Goal: Task Accomplishment & Management: Use online tool/utility

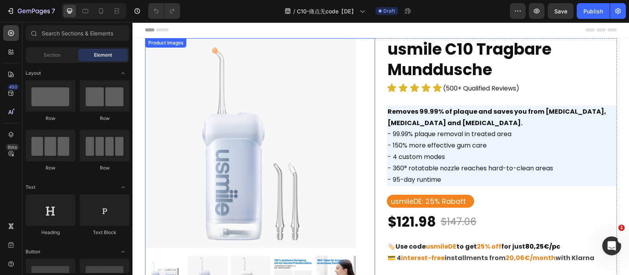
click at [284, 117] on img at bounding box center [250, 143] width 211 height 211
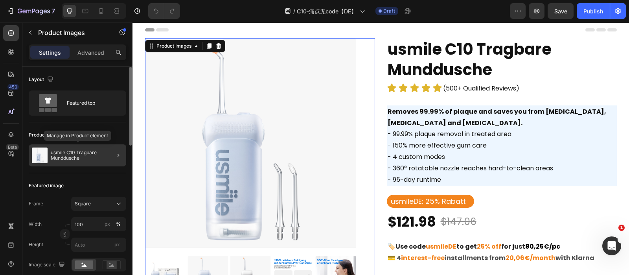
click at [63, 145] on div "usmile C10 Tragbare Munddusche" at bounding box center [77, 155] width 97 height 22
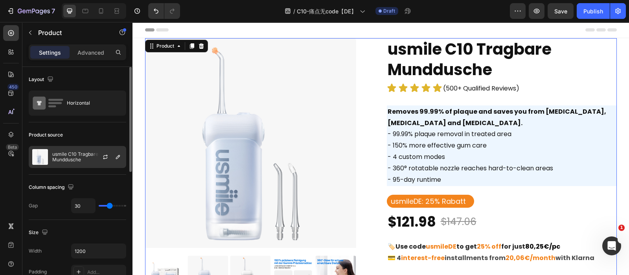
click at [74, 154] on p "usmile C10 Tragbare Munddusche" at bounding box center [87, 156] width 70 height 11
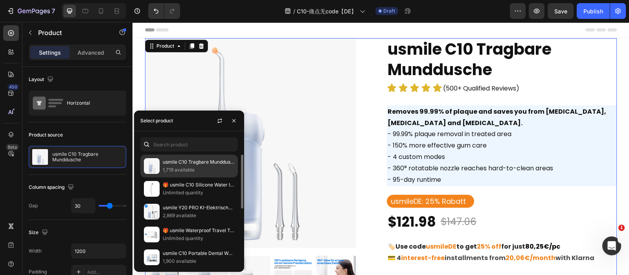
click at [190, 163] on p "usmile C10 Tragbare Munddusche" at bounding box center [198, 162] width 71 height 8
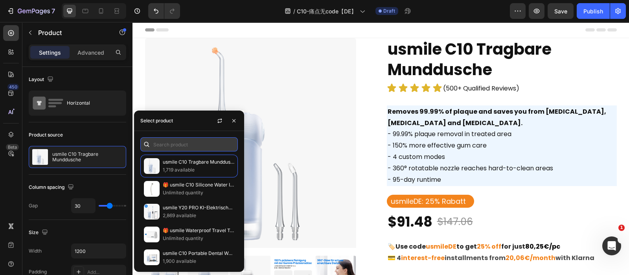
click at [183, 142] on input "text" at bounding box center [188, 144] width 97 height 14
paste input "usmile C10 Tragbare Munddusche"
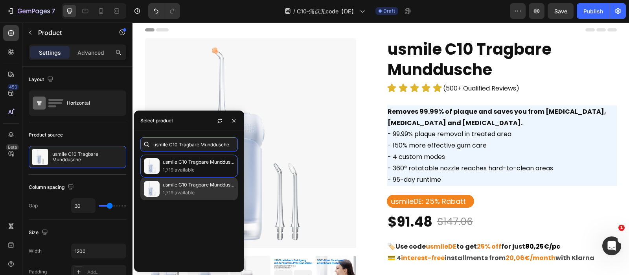
type input "usmile C10 Tragbare Munddusche"
click at [192, 193] on p "1,719 available" at bounding box center [198, 193] width 71 height 8
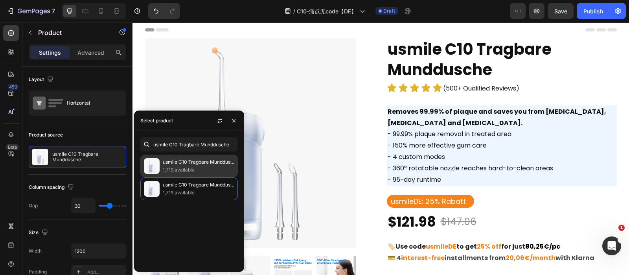
click at [198, 167] on p "1,719 available" at bounding box center [198, 170] width 71 height 8
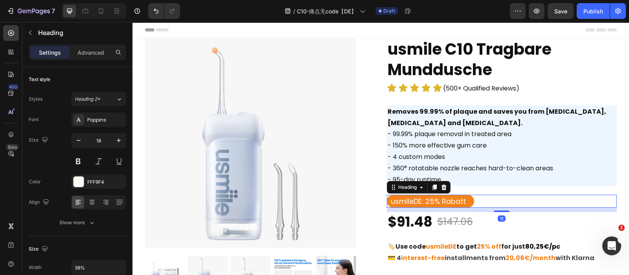
click at [432, 204] on h6 "usmileDE: 25% Rabatt" at bounding box center [430, 200] width 87 height 13
click at [432, 204] on p "usmileDE: 25% Rabatt" at bounding box center [429, 201] width 79 height 11
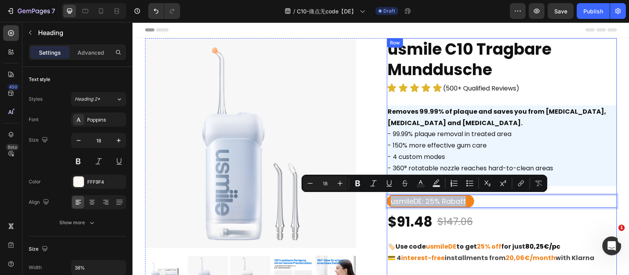
scroll to position [67, 0]
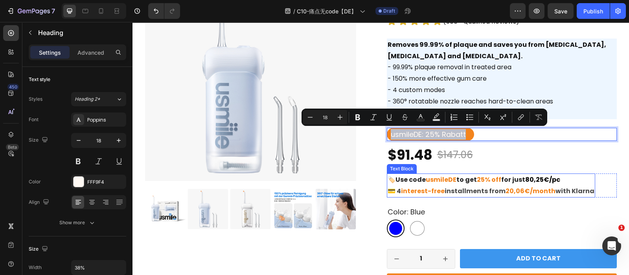
click at [499, 186] on p "💳 4 interest-free installments from 20,06€/month with [PERSON_NAME]" at bounding box center [490, 190] width 207 height 11
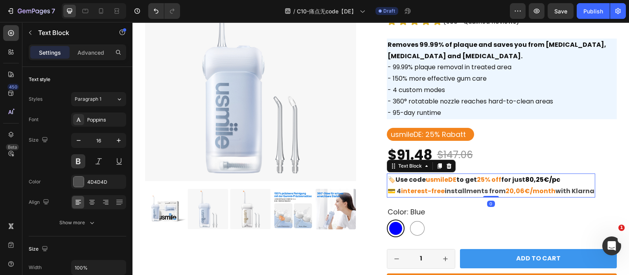
click at [499, 186] on p "💳 4 interest-free installments from 20,06€/month with [PERSON_NAME]" at bounding box center [490, 190] width 207 height 11
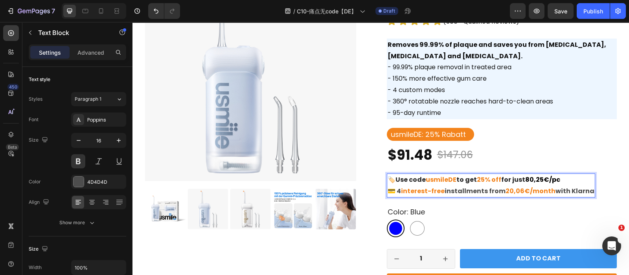
click at [413, 196] on p "💳 4 interest-free installments from 20,06€/month with [PERSON_NAME]" at bounding box center [490, 190] width 207 height 11
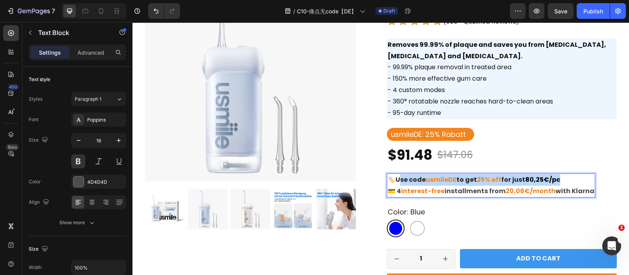
drag, startPoint x: 396, startPoint y: 179, endPoint x: 557, endPoint y: 175, distance: 161.1
click at [557, 175] on p "🏷️ Use code usmileDE to get 25% off for just 80,25€/pc" at bounding box center [490, 179] width 207 height 11
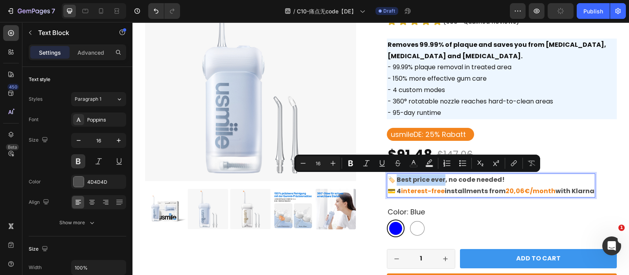
drag, startPoint x: 394, startPoint y: 178, endPoint x: 440, endPoint y: 178, distance: 46.0
click at [440, 178] on p "🏷️ Best price ever, no code needed!" at bounding box center [490, 179] width 207 height 11
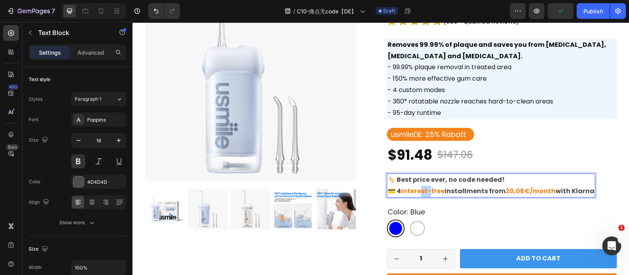
drag, startPoint x: 418, startPoint y: 189, endPoint x: 429, endPoint y: 190, distance: 11.0
click at [429, 190] on span "interest-free" at bounding box center [423, 190] width 44 height 9
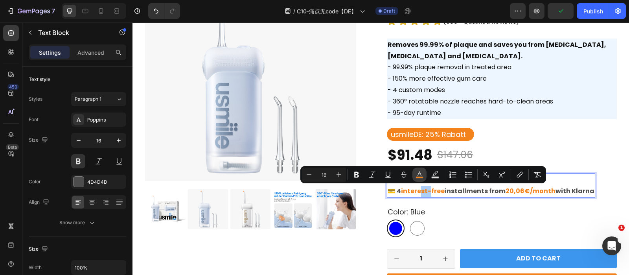
click at [420, 174] on icon "Editor contextual toolbar" at bounding box center [419, 174] width 8 height 8
type input "F3841D"
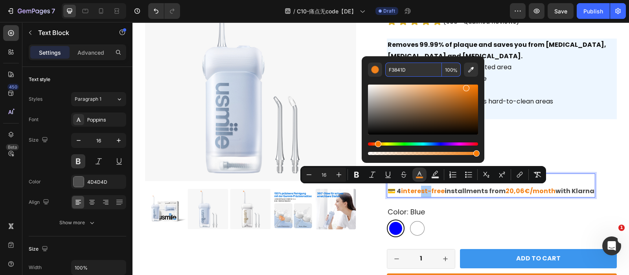
click at [413, 66] on input "F3841D" at bounding box center [413, 69] width 57 height 14
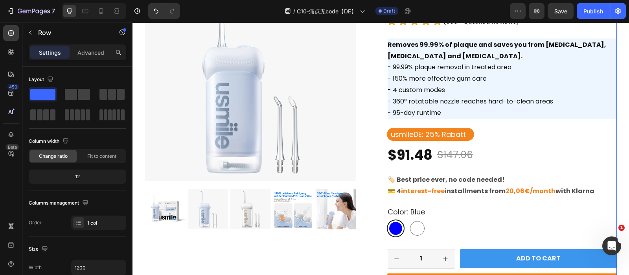
click at [473, 203] on div "usmile C10 Tragbare Munddusche Product Title Icon Icon Icon Icon Icon Icon List…" at bounding box center [502, 190] width 230 height 438
click at [422, 181] on p "🏷️ Best price ever, no code needed!" at bounding box center [490, 179] width 207 height 11
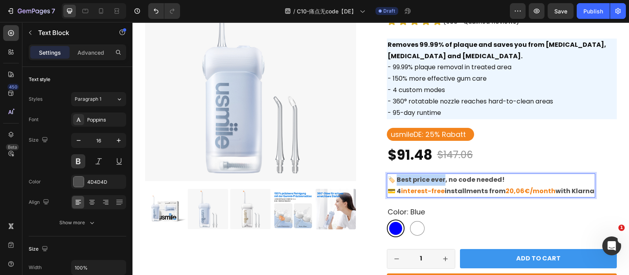
drag, startPoint x: 394, startPoint y: 179, endPoint x: 441, endPoint y: 180, distance: 46.8
click at [441, 180] on p "🏷️ Best price ever, no code needed!" at bounding box center [490, 179] width 207 height 11
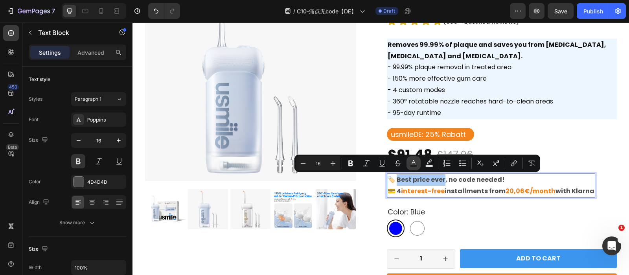
click at [412, 163] on icon "Editor contextual toolbar" at bounding box center [413, 163] width 8 height 8
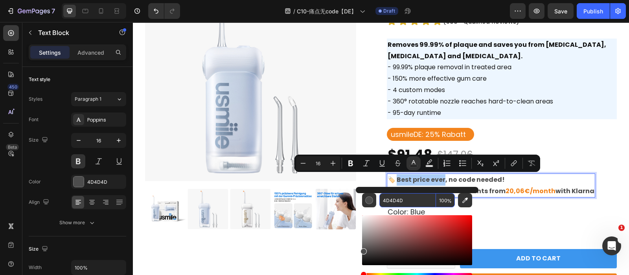
click at [402, 195] on input "4D4D4D" at bounding box center [407, 200] width 57 height 14
paste input "F3841"
type input "F3841D"
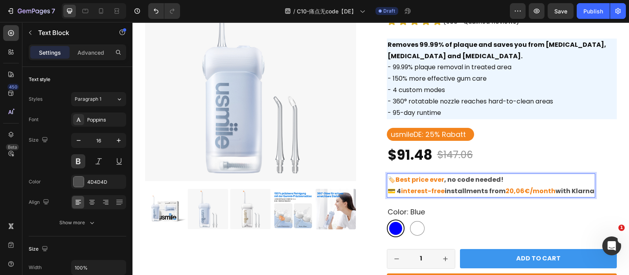
click at [482, 178] on p "🏷️ Best price ever , no code needed!" at bounding box center [490, 179] width 207 height 11
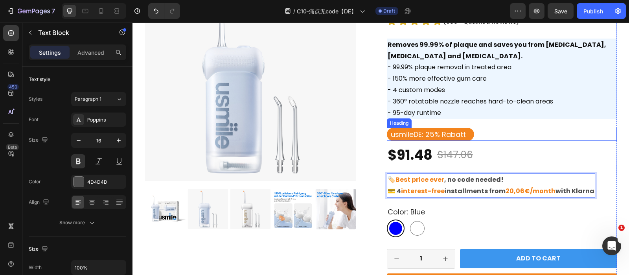
click at [428, 133] on p "usmileDE: 25% Rabatt" at bounding box center [429, 134] width 79 height 11
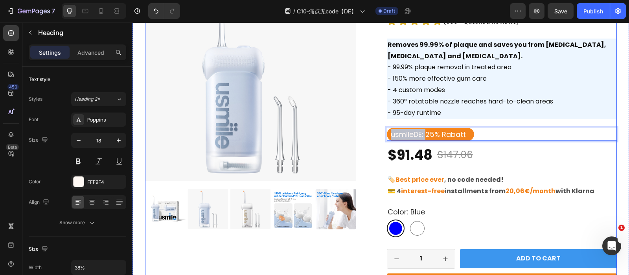
drag, startPoint x: 422, startPoint y: 134, endPoint x: 372, endPoint y: 136, distance: 49.9
click at [372, 136] on div "Product Images usmile C10 Tragbare Munddusche Product Title Icon Icon Icon Icon…" at bounding box center [380, 190] width 471 height 438
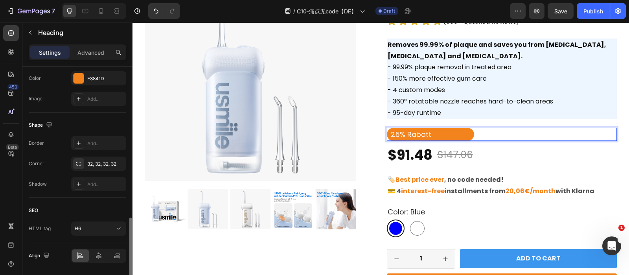
scroll to position [279, 0]
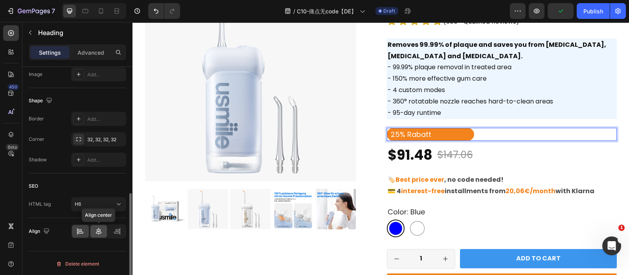
click at [98, 225] on div at bounding box center [98, 231] width 17 height 13
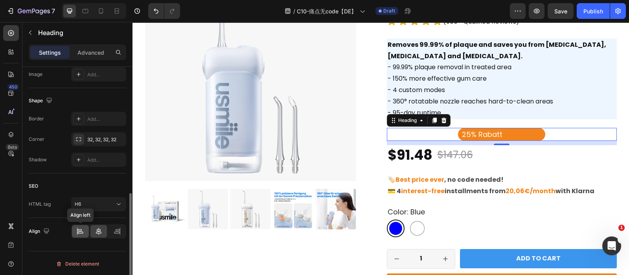
click at [86, 228] on div at bounding box center [80, 231] width 17 height 13
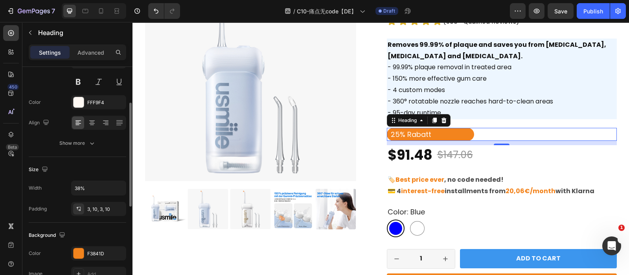
scroll to position [141, 0]
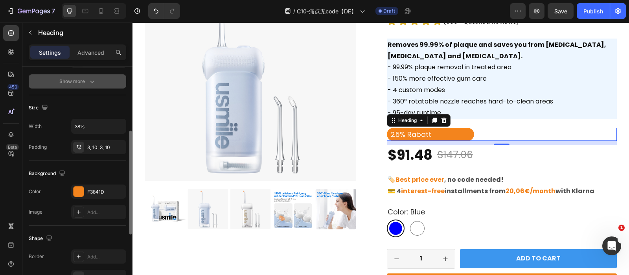
click at [79, 84] on div "Show more" at bounding box center [77, 81] width 37 height 8
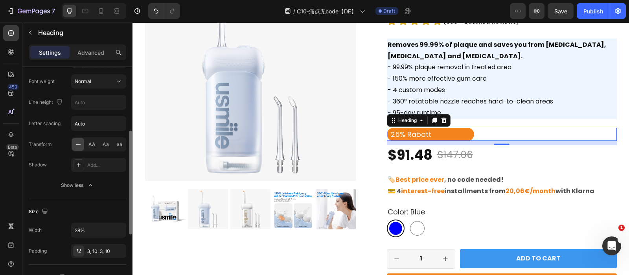
scroll to position [235, 0]
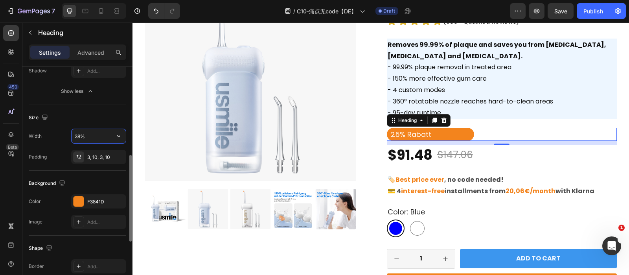
click at [86, 140] on input "38%" at bounding box center [98, 136] width 54 height 14
click at [100, 137] on input "38%" at bounding box center [98, 136] width 54 height 14
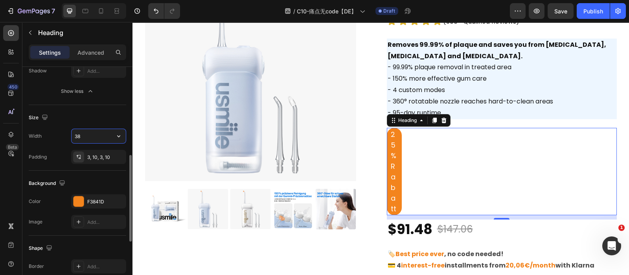
type input "3"
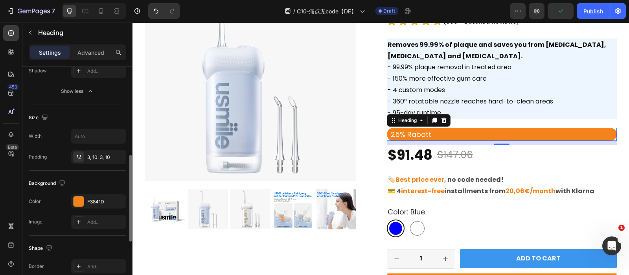
click at [53, 133] on div "Width" at bounding box center [77, 135] width 97 height 15
click at [89, 133] on input "text" at bounding box center [98, 136] width 54 height 14
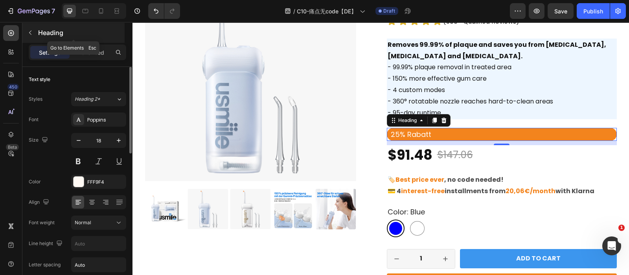
click at [31, 27] on button "button" at bounding box center [30, 32] width 13 height 13
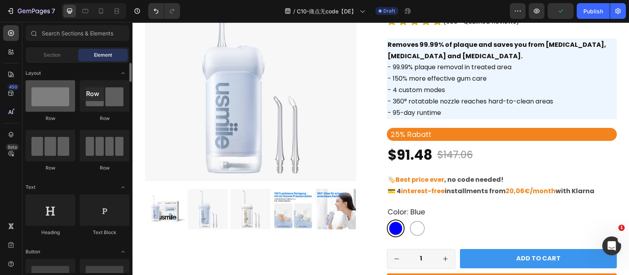
drag, startPoint x: 53, startPoint y: 97, endPoint x: 75, endPoint y: 90, distance: 23.2
click at [75, 90] on div at bounding box center [50, 95] width 49 height 31
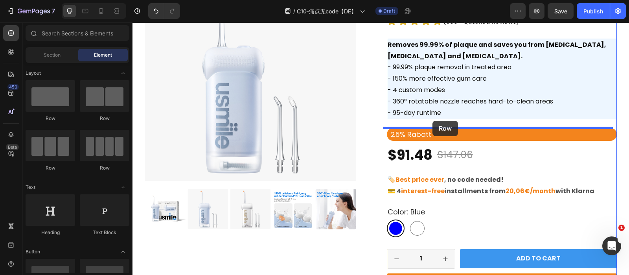
drag, startPoint x: 233, startPoint y: 114, endPoint x: 432, endPoint y: 121, distance: 198.9
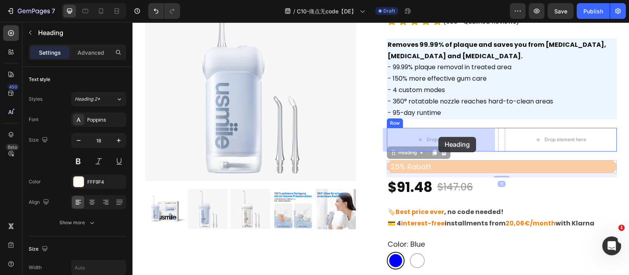
drag, startPoint x: 397, startPoint y: 154, endPoint x: 438, endPoint y: 137, distance: 44.9
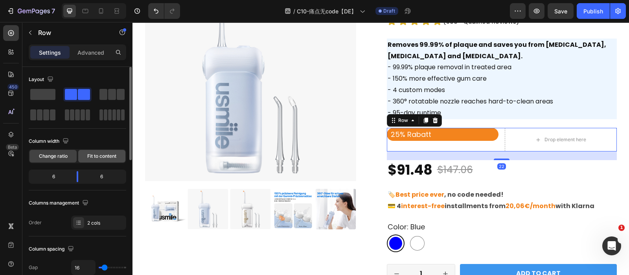
click at [101, 156] on span "Fit to content" at bounding box center [101, 155] width 29 height 7
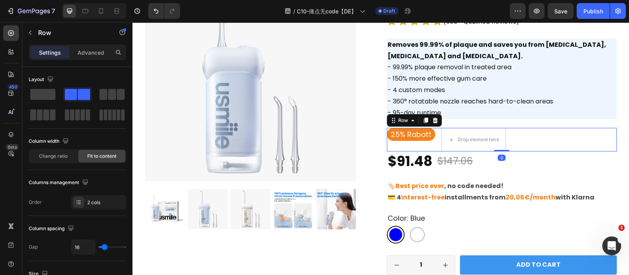
drag, startPoint x: 496, startPoint y: 158, endPoint x: 501, endPoint y: 119, distance: 39.2
click at [501, 119] on div "usmile C10 Tragbare Munddusche Product Title Icon Icon Icon Icon Icon Icon List…" at bounding box center [502, 193] width 230 height 444
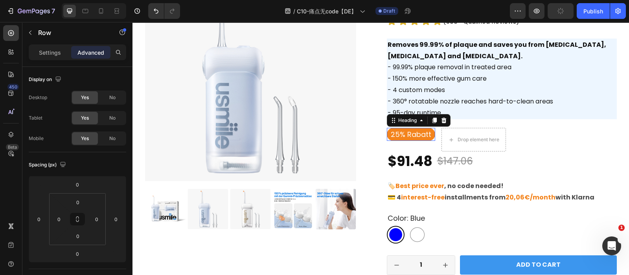
click at [424, 135] on h6 "25% Rabatt" at bounding box center [411, 134] width 48 height 13
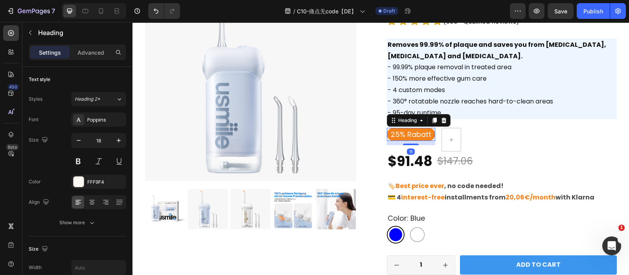
drag, startPoint x: 410, startPoint y: 144, endPoint x: 407, endPoint y: 101, distance: 43.7
click at [407, 101] on div "usmile C10 Tragbare Munddusche Product Title Icon Icon Icon Icon Icon Icon List…" at bounding box center [502, 193] width 230 height 444
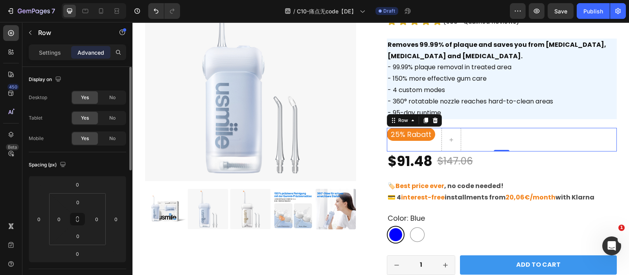
scroll to position [92, 0]
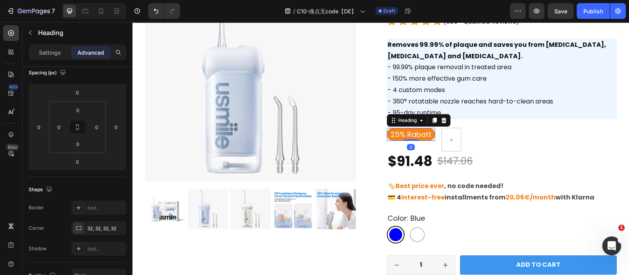
click at [426, 138] on h6 "25% Rabatt" at bounding box center [411, 134] width 48 height 13
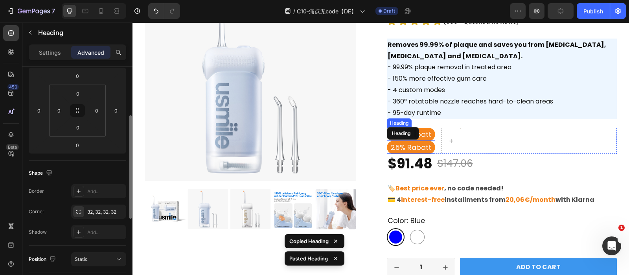
scroll to position [108, 0]
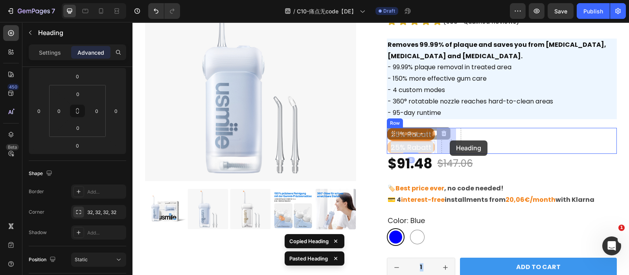
drag, startPoint x: 397, startPoint y: 147, endPoint x: 449, endPoint y: 140, distance: 52.7
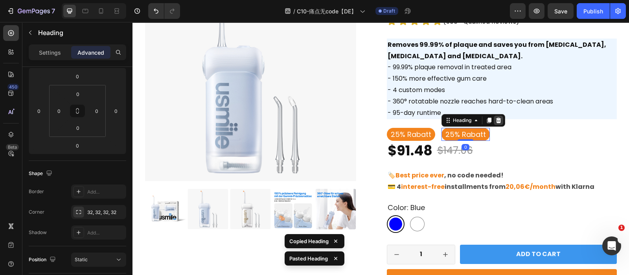
click at [497, 119] on div at bounding box center [497, 119] width 9 height 9
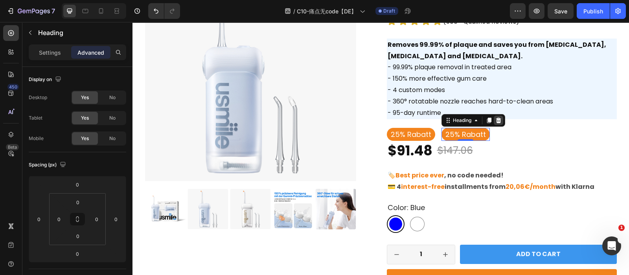
click at [495, 122] on icon at bounding box center [497, 119] width 5 height 5
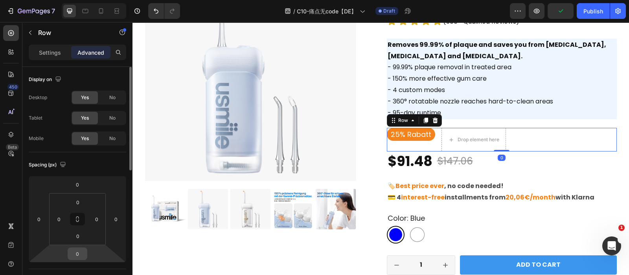
scroll to position [44, 0]
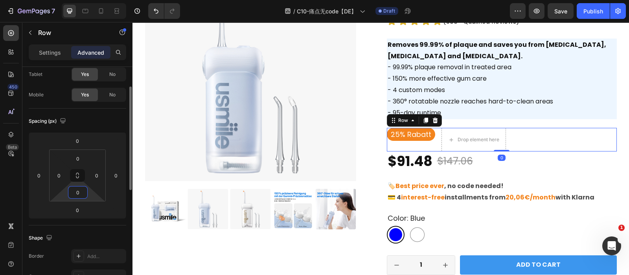
click at [82, 193] on input "0" at bounding box center [78, 192] width 16 height 12
click at [78, 209] on input "0" at bounding box center [78, 210] width 16 height 12
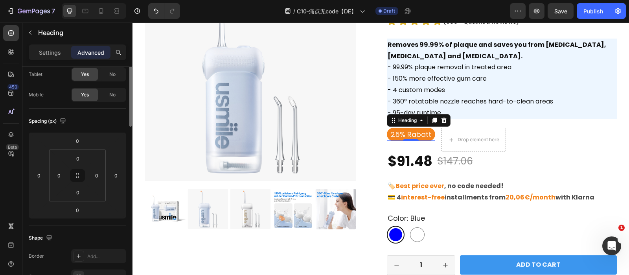
click at [423, 134] on h6 "25% Rabatt" at bounding box center [411, 134] width 48 height 13
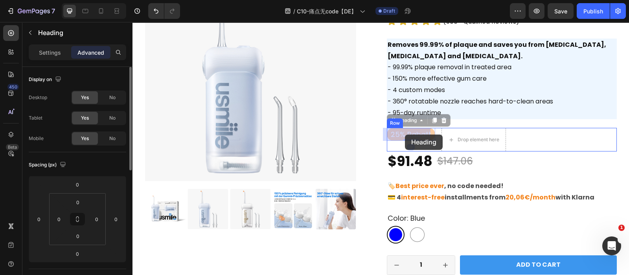
drag, startPoint x: 392, startPoint y: 122, endPoint x: 405, endPoint y: 134, distance: 17.5
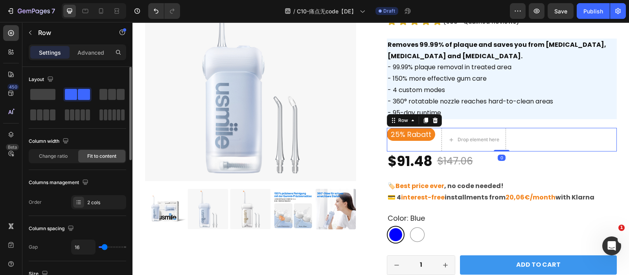
click at [557, 132] on div "25% Rabatt Heading Drop element here Row 0" at bounding box center [502, 140] width 230 height 24
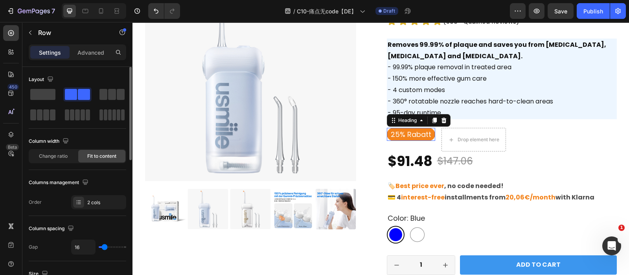
click at [424, 135] on h6 "25% Rabatt" at bounding box center [411, 134] width 48 height 13
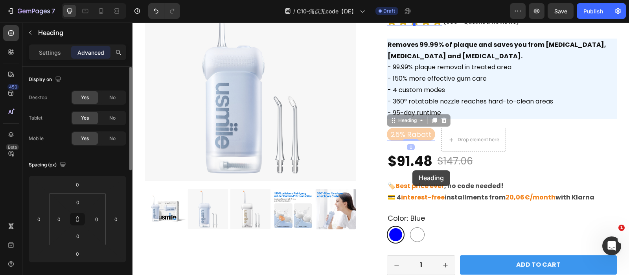
drag, startPoint x: 388, startPoint y: 119, endPoint x: 412, endPoint y: 170, distance: 56.1
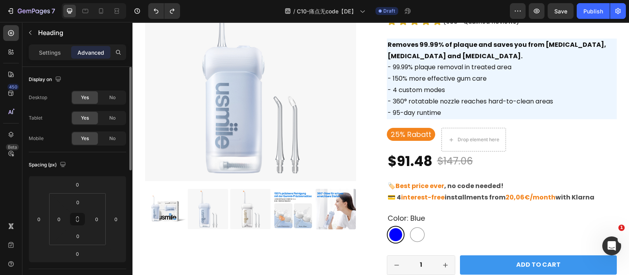
click at [390, 132] on h6 "25% Rabatt" at bounding box center [411, 134] width 48 height 13
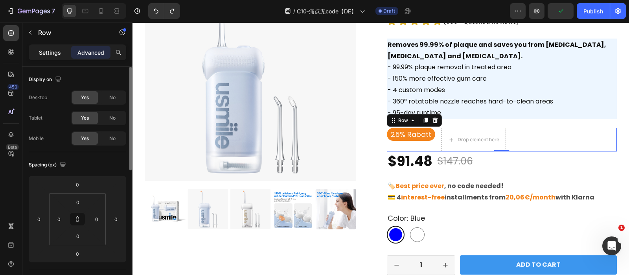
click at [38, 56] on div "Settings" at bounding box center [49, 52] width 39 height 13
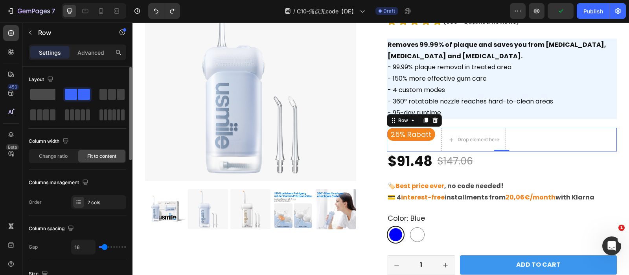
click at [34, 94] on span at bounding box center [42, 94] width 25 height 11
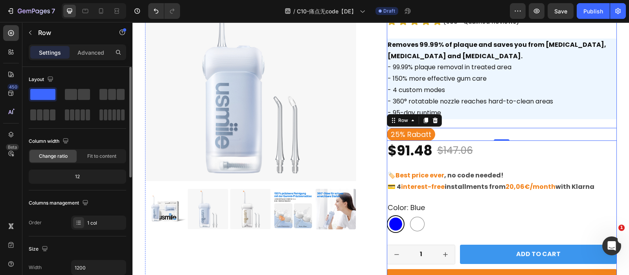
click at [475, 168] on div "usmile C10 Tragbare Munddusche Product Title Icon Icon Icon Icon Icon Icon List…" at bounding box center [502, 188] width 230 height 434
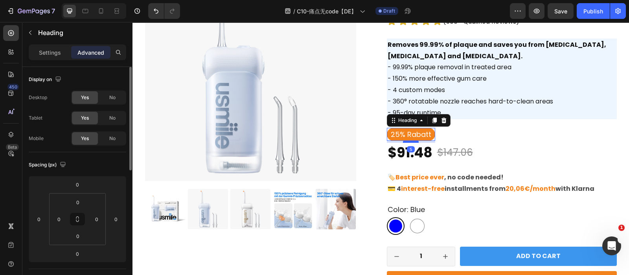
click at [408, 142] on div at bounding box center [411, 141] width 16 height 2
type input "5"
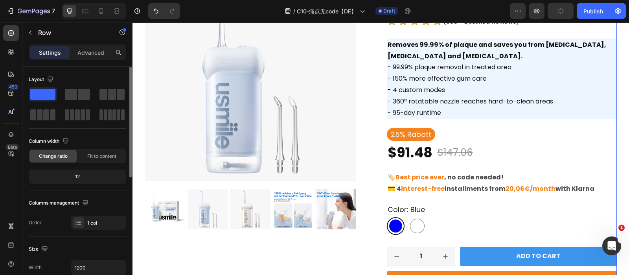
scroll to position [125, 0]
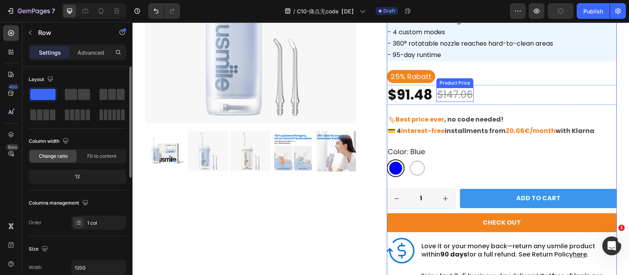
click at [466, 92] on div "$147.06" at bounding box center [454, 95] width 37 height 15
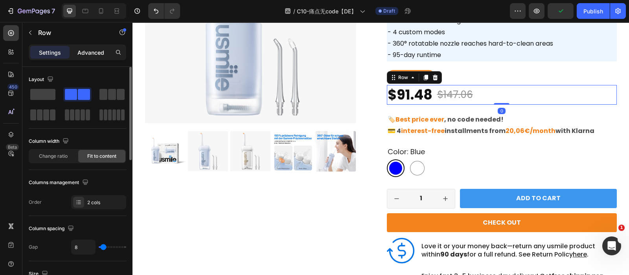
click at [89, 57] on div "Advanced" at bounding box center [90, 52] width 39 height 13
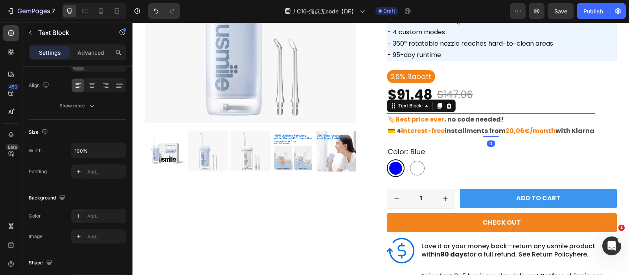
scroll to position [0, 0]
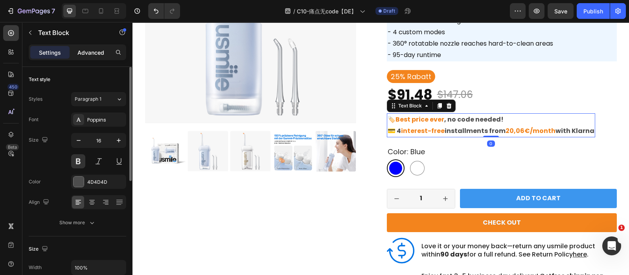
click at [92, 49] on p "Advanced" at bounding box center [90, 52] width 27 height 8
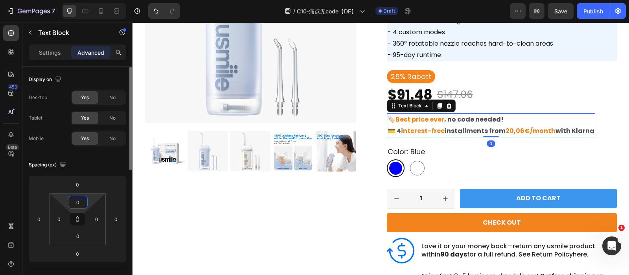
click at [81, 197] on input "0" at bounding box center [78, 202] width 16 height 12
click at [506, 99] on div "$91.48 Product Price Product Price $147.06 Product Price Product Price Row" at bounding box center [502, 95] width 230 height 20
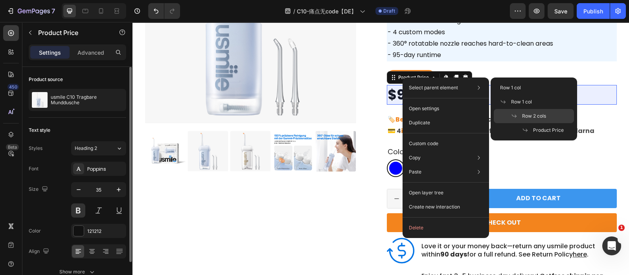
click at [541, 116] on span "Row 2 cols" at bounding box center [534, 115] width 24 height 7
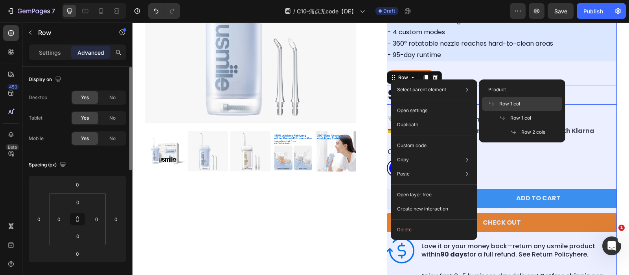
click at [508, 101] on span "Row 1 col" at bounding box center [509, 103] width 21 height 7
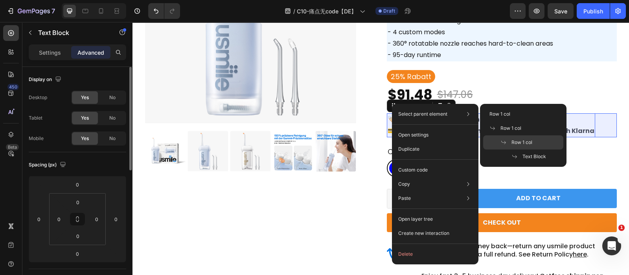
click at [532, 144] on span "Row 1 col" at bounding box center [521, 142] width 21 height 7
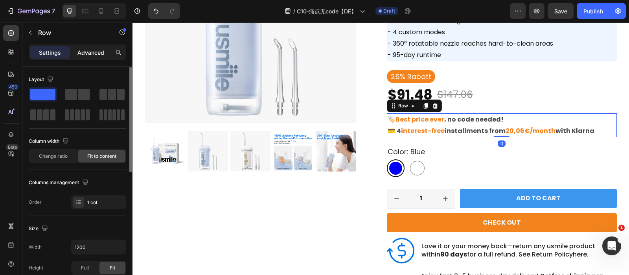
click at [85, 50] on p "Advanced" at bounding box center [90, 52] width 27 height 8
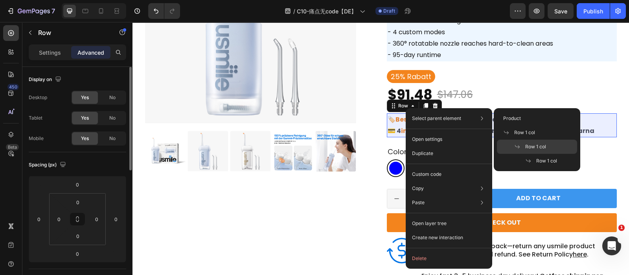
click at [533, 148] on span "Row 1 col" at bounding box center [535, 146] width 21 height 7
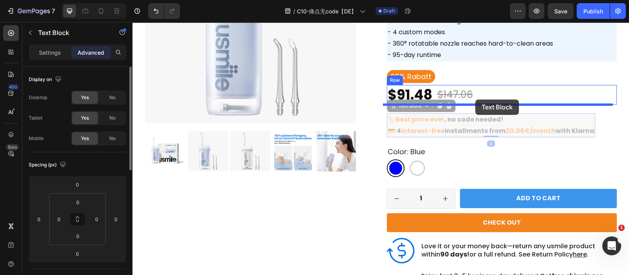
drag, startPoint x: 403, startPoint y: 111, endPoint x: 475, endPoint y: 100, distance: 72.7
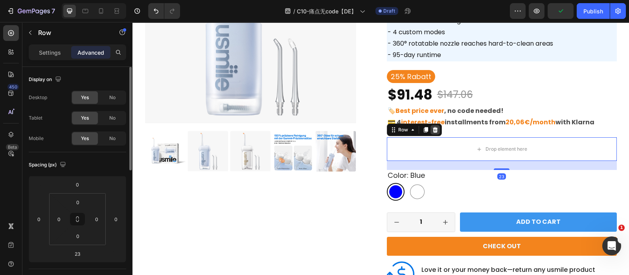
click at [432, 131] on icon at bounding box center [434, 129] width 5 height 5
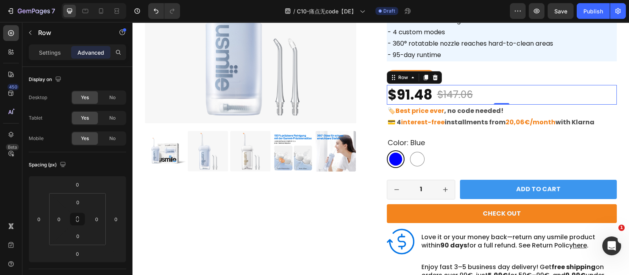
click at [508, 96] on div "$91.48 Product Price Product Price $147.06 Product Price Product Price Row 0" at bounding box center [502, 95] width 230 height 20
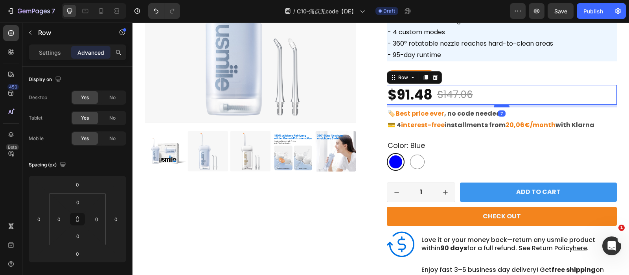
click at [501, 106] on div at bounding box center [501, 106] width 16 height 2
type input "7"
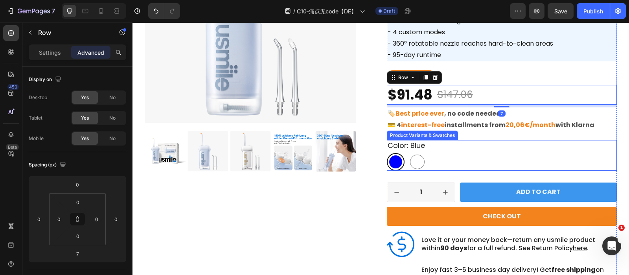
click at [491, 146] on div "color: blue Blue Blue White White" at bounding box center [502, 155] width 230 height 30
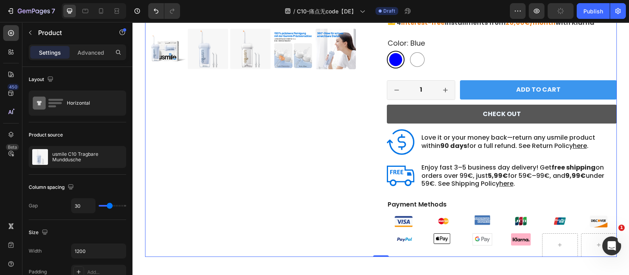
scroll to position [265, 0]
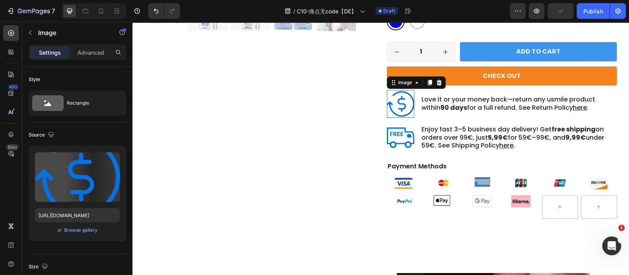
click at [397, 109] on img at bounding box center [400, 103] width 27 height 27
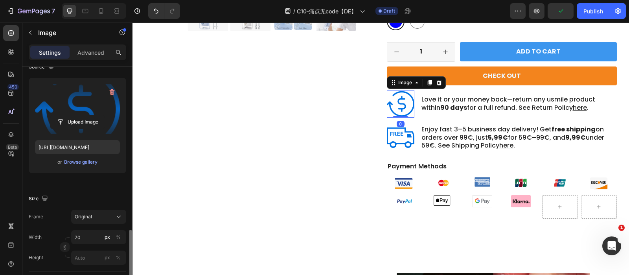
scroll to position [169, 0]
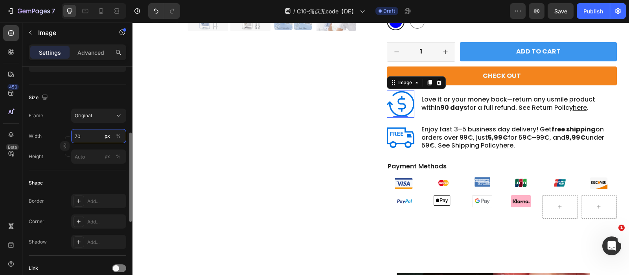
click at [93, 140] on input "70" at bounding box center [98, 136] width 55 height 14
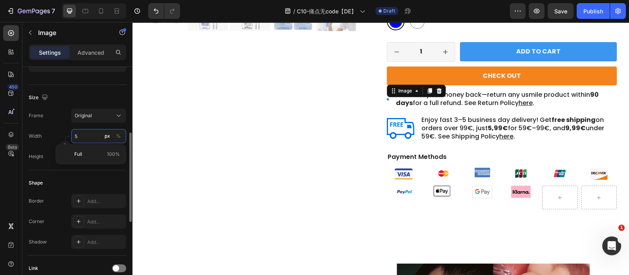
type input "50"
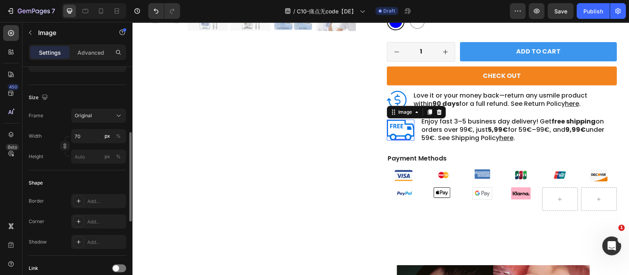
scroll to position [169, 0]
click at [406, 129] on img at bounding box center [400, 129] width 27 height 21
click at [73, 137] on input "70" at bounding box center [98, 136] width 55 height 14
type input "50"
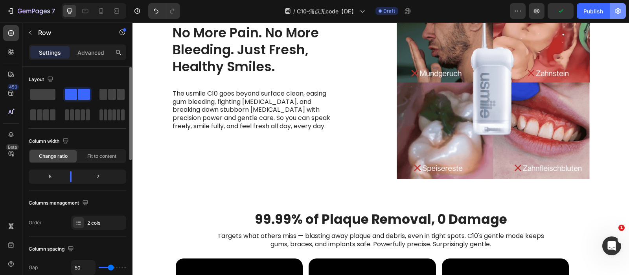
scroll to position [256, 0]
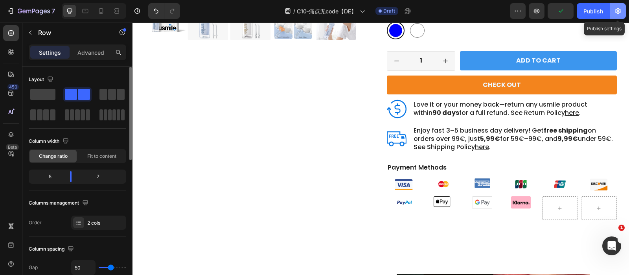
click at [616, 13] on icon "button" at bounding box center [617, 11] width 5 height 6
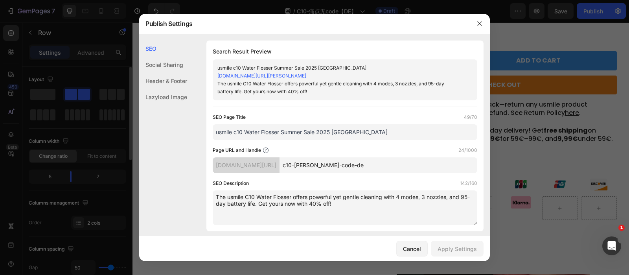
drag, startPoint x: 318, startPoint y: 164, endPoint x: 419, endPoint y: 158, distance: 101.1
click at [419, 158] on input "c10-[PERSON_NAME]-code-de" at bounding box center [378, 165] width 198 height 16
click at [408, 163] on input "c10-[PERSON_NAME]-code-de" at bounding box center [378, 165] width 198 height 16
drag, startPoint x: 408, startPoint y: 163, endPoint x: 329, endPoint y: 158, distance: 79.1
click at [329, 158] on input "c10-[PERSON_NAME]-code-de" at bounding box center [378, 165] width 198 height 16
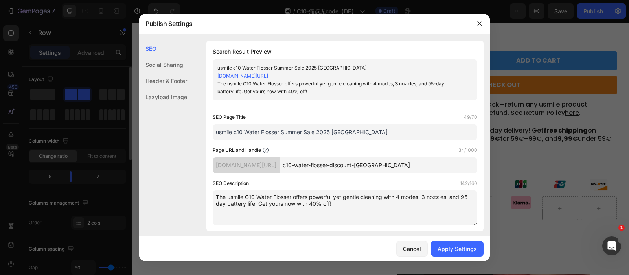
type input "c10-water-flosser-discount-[GEOGRAPHIC_DATA]"
click at [267, 134] on input "usmile c10 Water Flosser Summer Sale 2025 [GEOGRAPHIC_DATA]" at bounding box center [345, 132] width 264 height 16
drag, startPoint x: 284, startPoint y: 131, endPoint x: 306, endPoint y: 127, distance: 21.9
click at [306, 127] on input "usmile c10 Water Flosser Summer Sale 2025 [GEOGRAPHIC_DATA]" at bounding box center [345, 132] width 264 height 16
drag, startPoint x: 292, startPoint y: 132, endPoint x: 307, endPoint y: 132, distance: 14.9
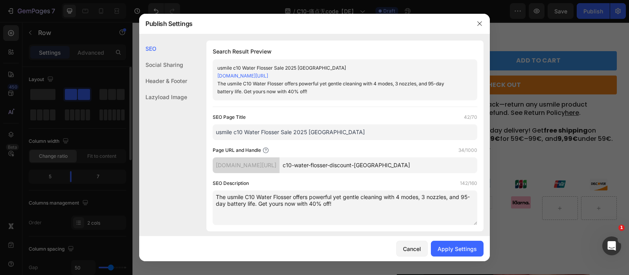
click at [307, 132] on input "usmile c10 Water Flosser Sale 2025 [GEOGRAPHIC_DATA]" at bounding box center [345, 132] width 264 height 16
type input "usmile c10 Water Flosser Sale [GEOGRAPHIC_DATA]"
click at [429, 167] on input "c10-water-flosser-discount-[GEOGRAPHIC_DATA]" at bounding box center [378, 165] width 198 height 16
click at [407, 185] on div "SEO Description 142/160" at bounding box center [345, 183] width 264 height 8
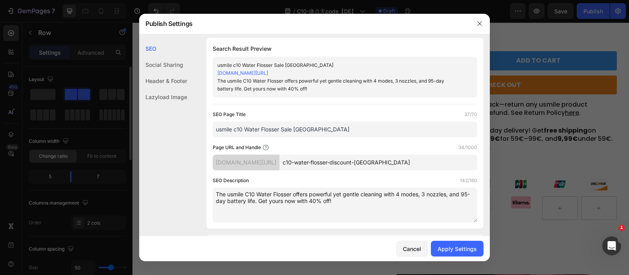
click at [394, 199] on textarea "The usmile C10 Water Flosser offers powerful yet gentle cleaning with 4 modes, …" at bounding box center [345, 204] width 264 height 35
click at [327, 200] on textarea "The usmile C10 Water Flosser offers powerful yet gentle cleaning with 4 modes, …" at bounding box center [345, 204] width 264 height 35
type textarea "The usmile C10 Water Flosser offers powerful yet gentle cleaning with 4 modes, …"
click at [352, 183] on div "SEO Description 142/160" at bounding box center [345, 180] width 264 height 8
click at [457, 248] on div "Apply Settings" at bounding box center [456, 248] width 39 height 8
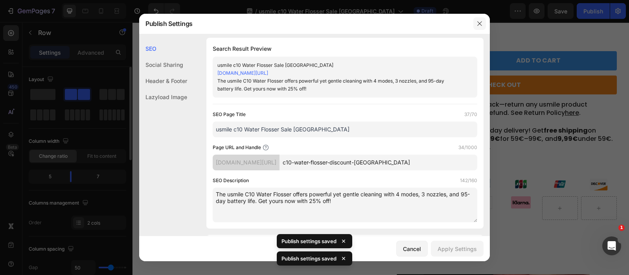
click at [478, 21] on icon "button" at bounding box center [479, 23] width 6 height 6
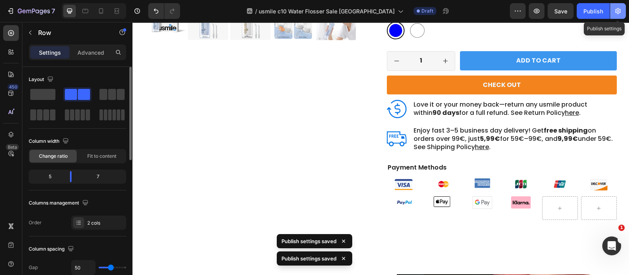
click at [614, 9] on icon "button" at bounding box center [618, 11] width 8 height 8
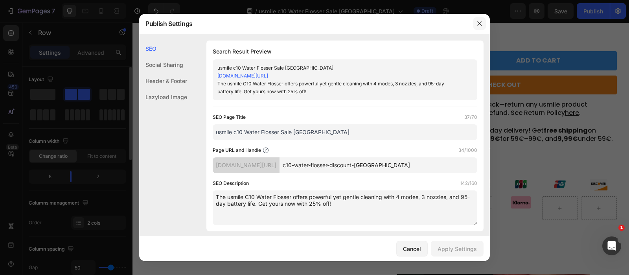
click at [479, 19] on button "button" at bounding box center [479, 23] width 13 height 13
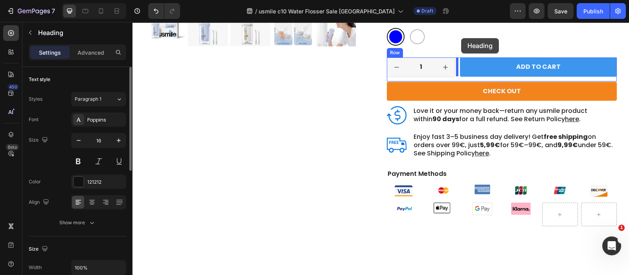
scroll to position [246, 0]
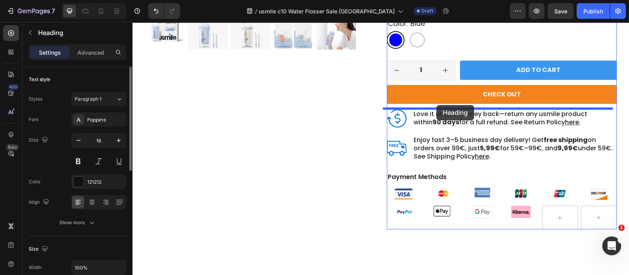
drag, startPoint x: 396, startPoint y: 47, endPoint x: 436, endPoint y: 105, distance: 70.1
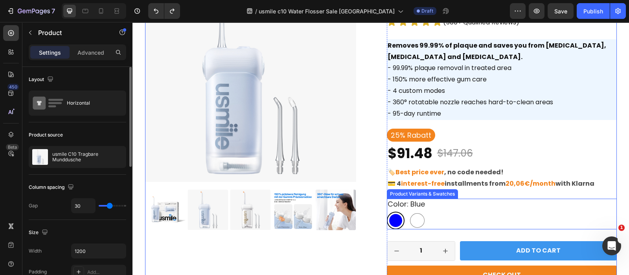
scroll to position [68, 0]
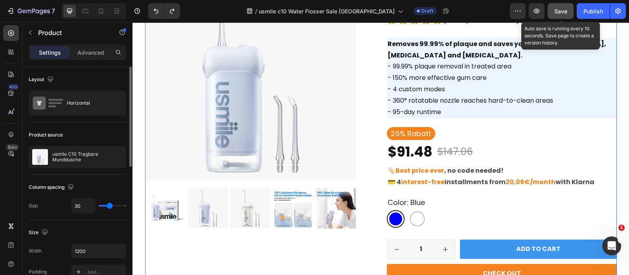
click at [556, 16] on button "Save" at bounding box center [560, 11] width 26 height 16
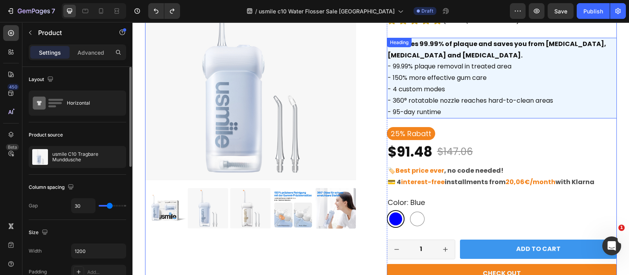
scroll to position [0, 0]
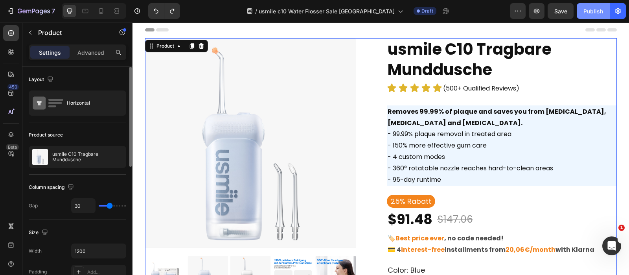
click at [592, 9] on div "Publish" at bounding box center [593, 11] width 20 height 8
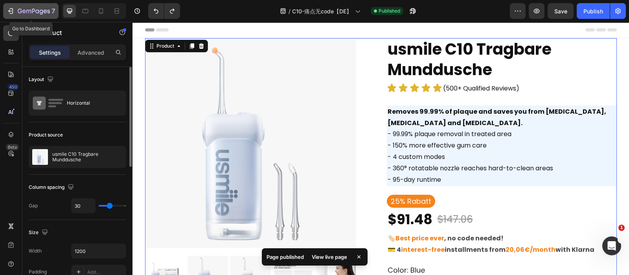
click at [10, 9] on icon "button" at bounding box center [12, 10] width 4 height 5
